Goal: Use online tool/utility: Use online tool/utility

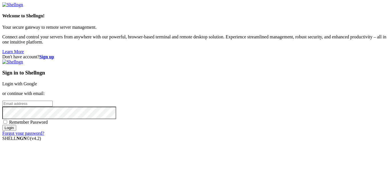
click at [37, 81] on link "Login with Google" at bounding box center [19, 83] width 35 height 5
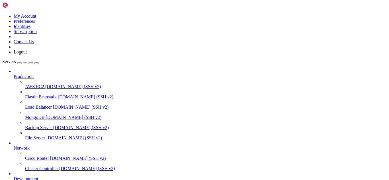
scroll to position [80, 0]
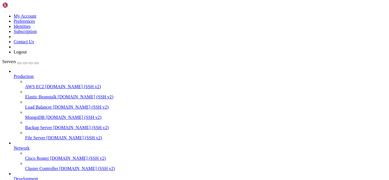
drag, startPoint x: 114, startPoint y: 480, endPoint x: 102, endPoint y: 475, distance: 13.5
drag, startPoint x: 13, startPoint y: 475, endPoint x: 5, endPoint y: 412, distance: 63.1
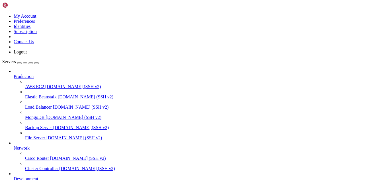
drag, startPoint x: 14, startPoint y: 472, endPoint x: 5, endPoint y: 353, distance: 119.7
